Goal: Entertainment & Leisure: Consume media (video, audio)

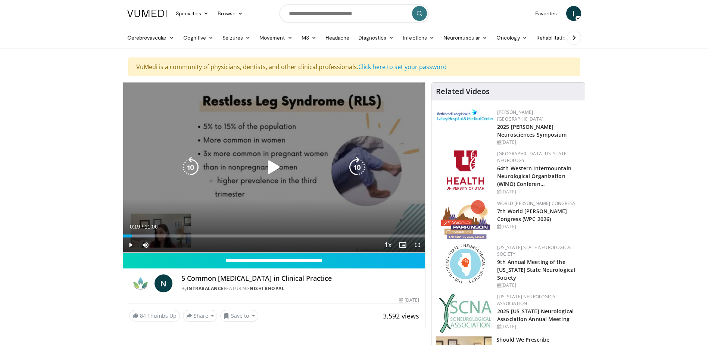
click at [274, 167] on icon "Video Player" at bounding box center [274, 167] width 21 height 21
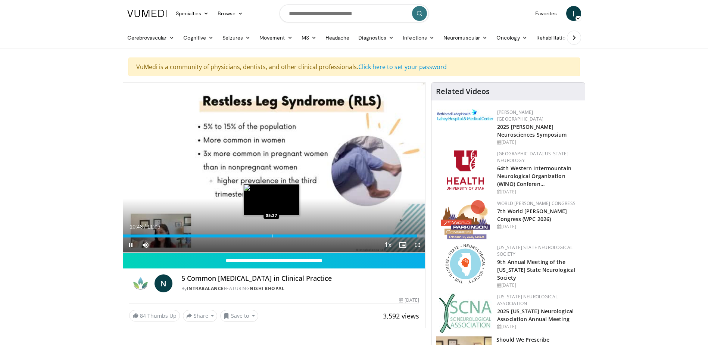
click at [271, 234] on div "10:48" at bounding box center [270, 235] width 295 height 3
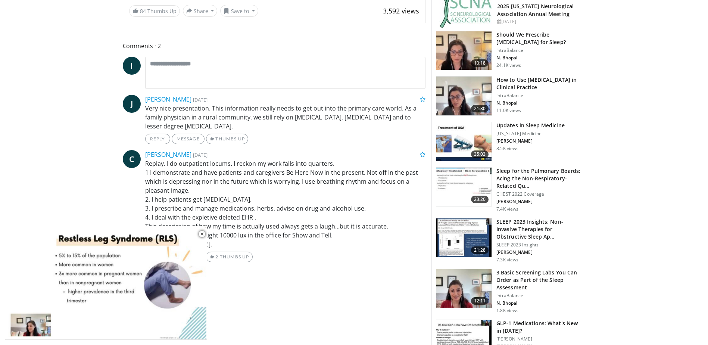
scroll to position [336, 0]
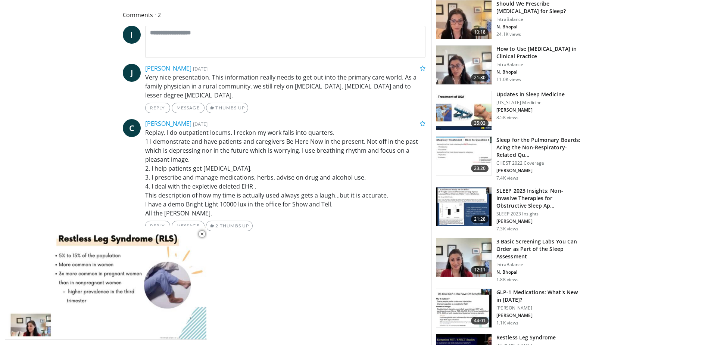
click at [523, 242] on h3 "3 Basic Screening Labs You Can Order as Part of the Sleep Assessment" at bounding box center [539, 249] width 84 height 22
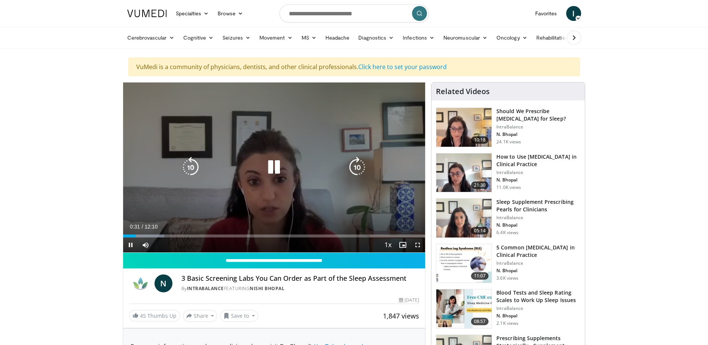
click at [277, 168] on icon "Video Player" at bounding box center [274, 167] width 21 height 21
click at [271, 169] on icon "Video Player" at bounding box center [274, 167] width 21 height 21
click at [277, 163] on icon "Video Player" at bounding box center [274, 167] width 21 height 21
click at [270, 161] on icon "Video Player" at bounding box center [274, 167] width 21 height 21
